Goal: Information Seeking & Learning: Learn about a topic

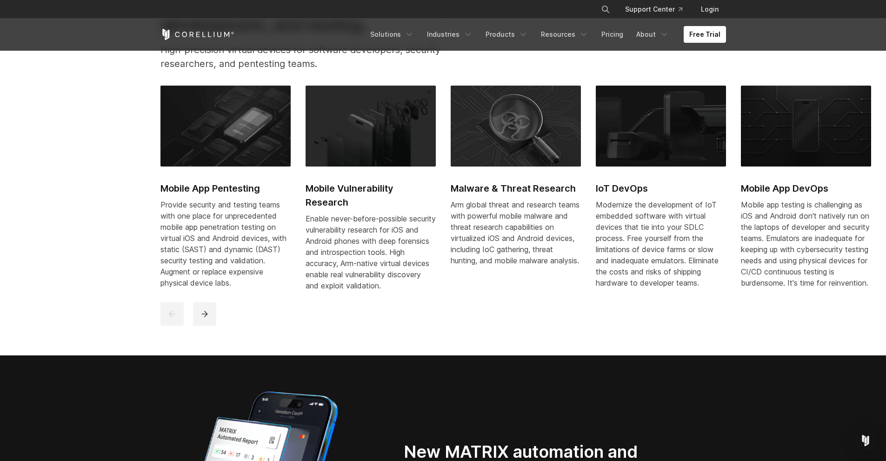
scroll to position [512, 0]
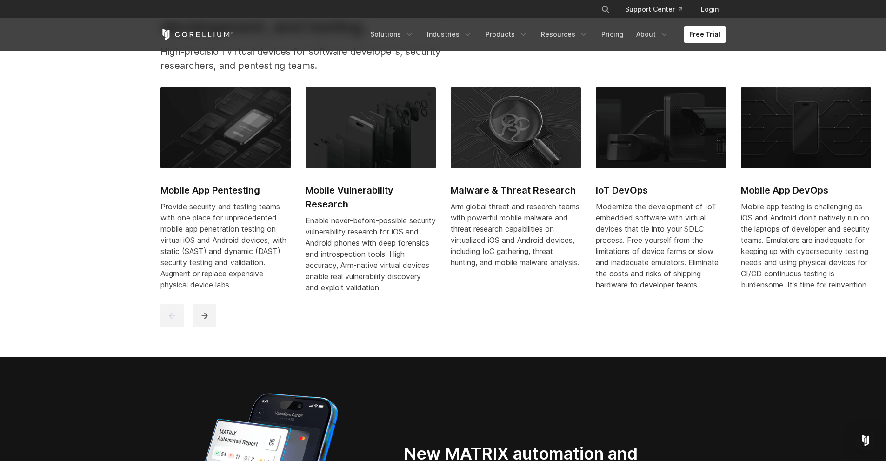
click at [232, 192] on h2 "Mobile App Pentesting" at bounding box center [225, 190] width 130 height 14
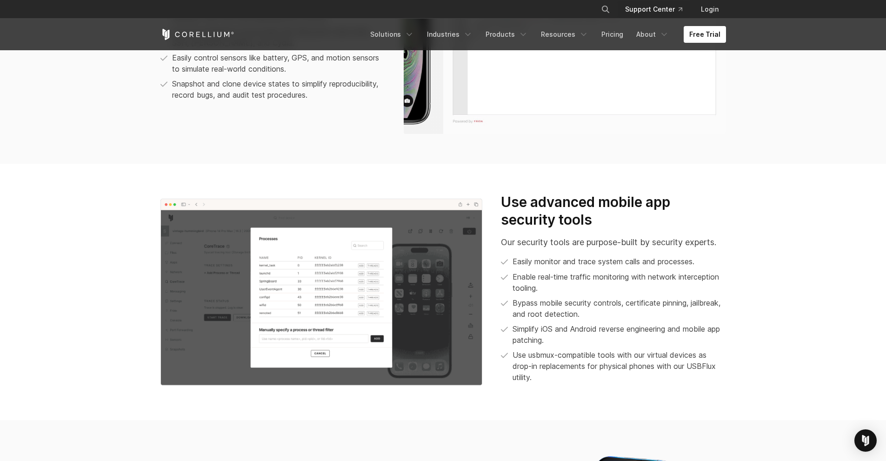
scroll to position [977, 0]
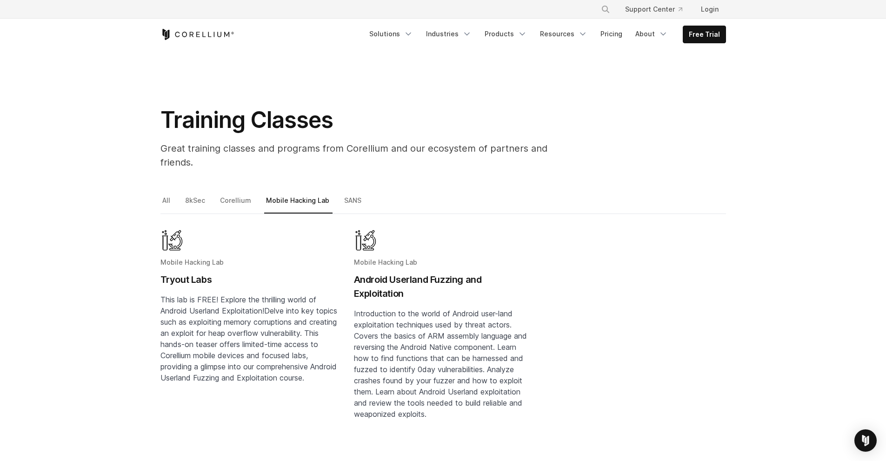
click at [165, 273] on h2 "Tryout Labs" at bounding box center [249, 280] width 179 height 14
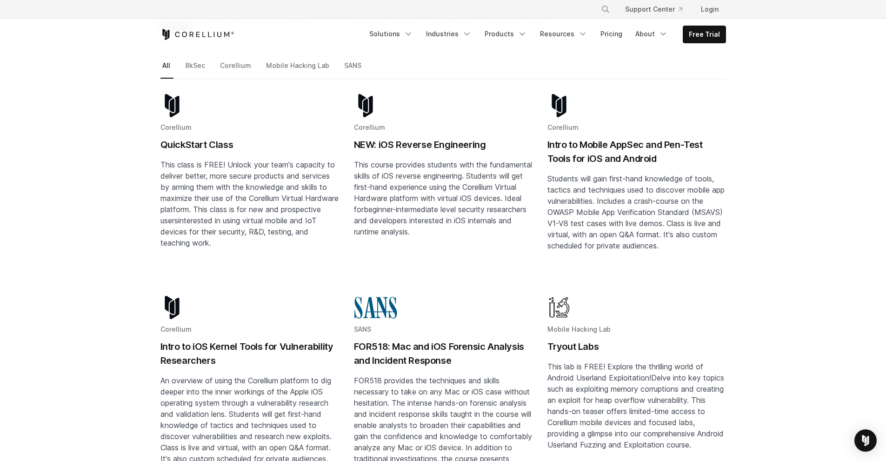
scroll to position [140, 0]
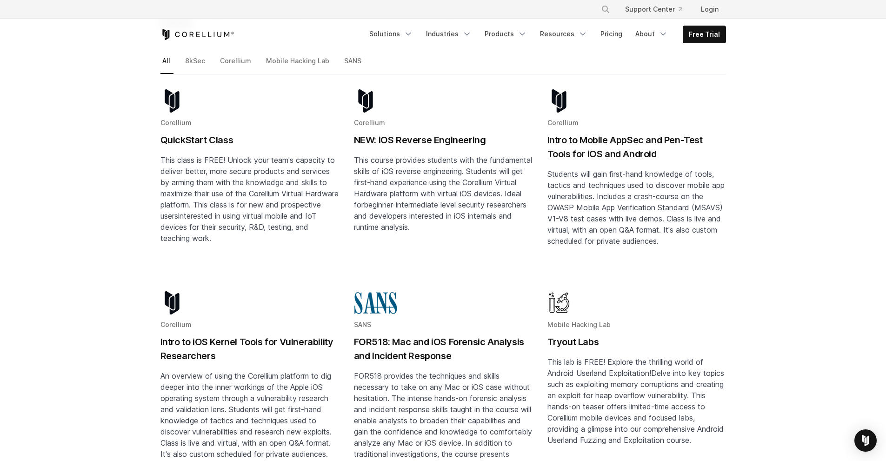
click at [204, 133] on h2 "QuickStart Class" at bounding box center [249, 140] width 179 height 14
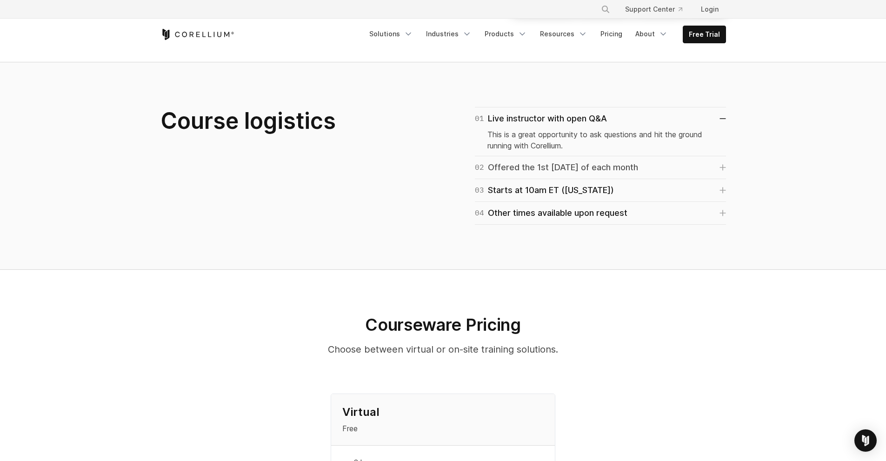
scroll to position [558, 0]
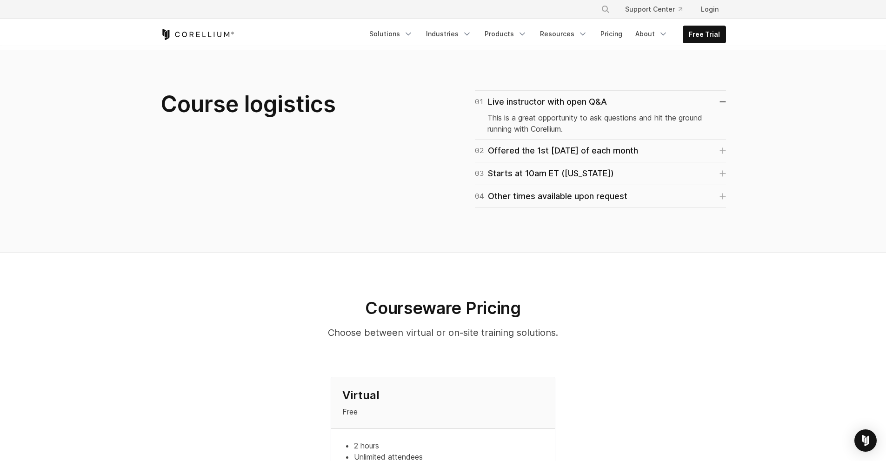
click at [699, 267] on section "Courseware Pricing Choose between virtual or on-site training solutions. Virtua…" at bounding box center [443, 391] width 886 height 277
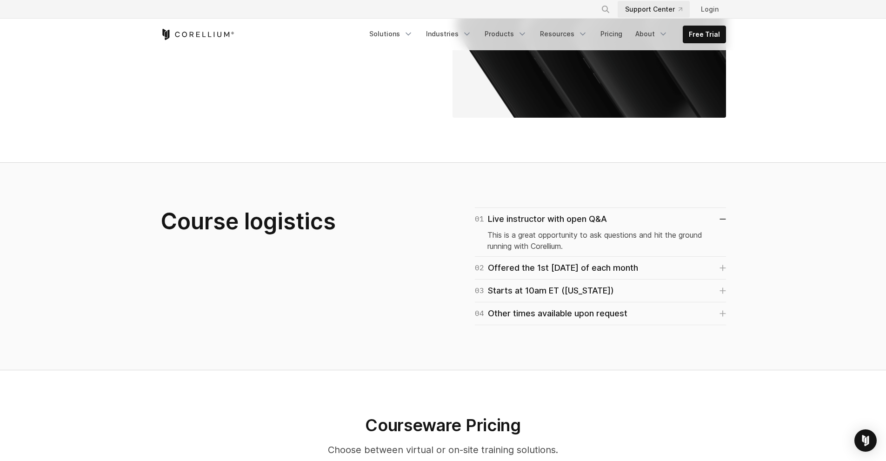
scroll to position [372, 0]
